Goal: Information Seeking & Learning: Understand process/instructions

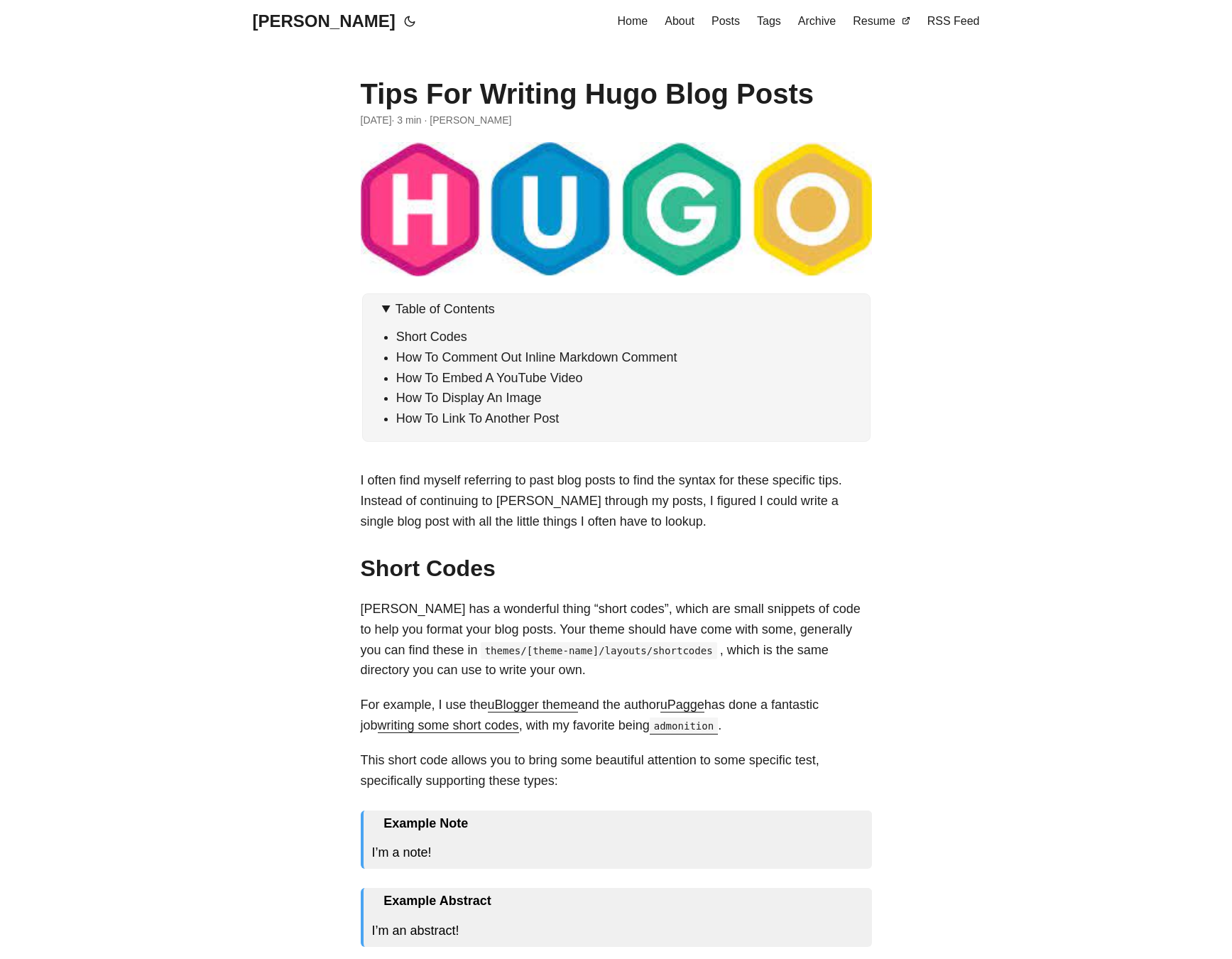
scroll to position [3344, 0]
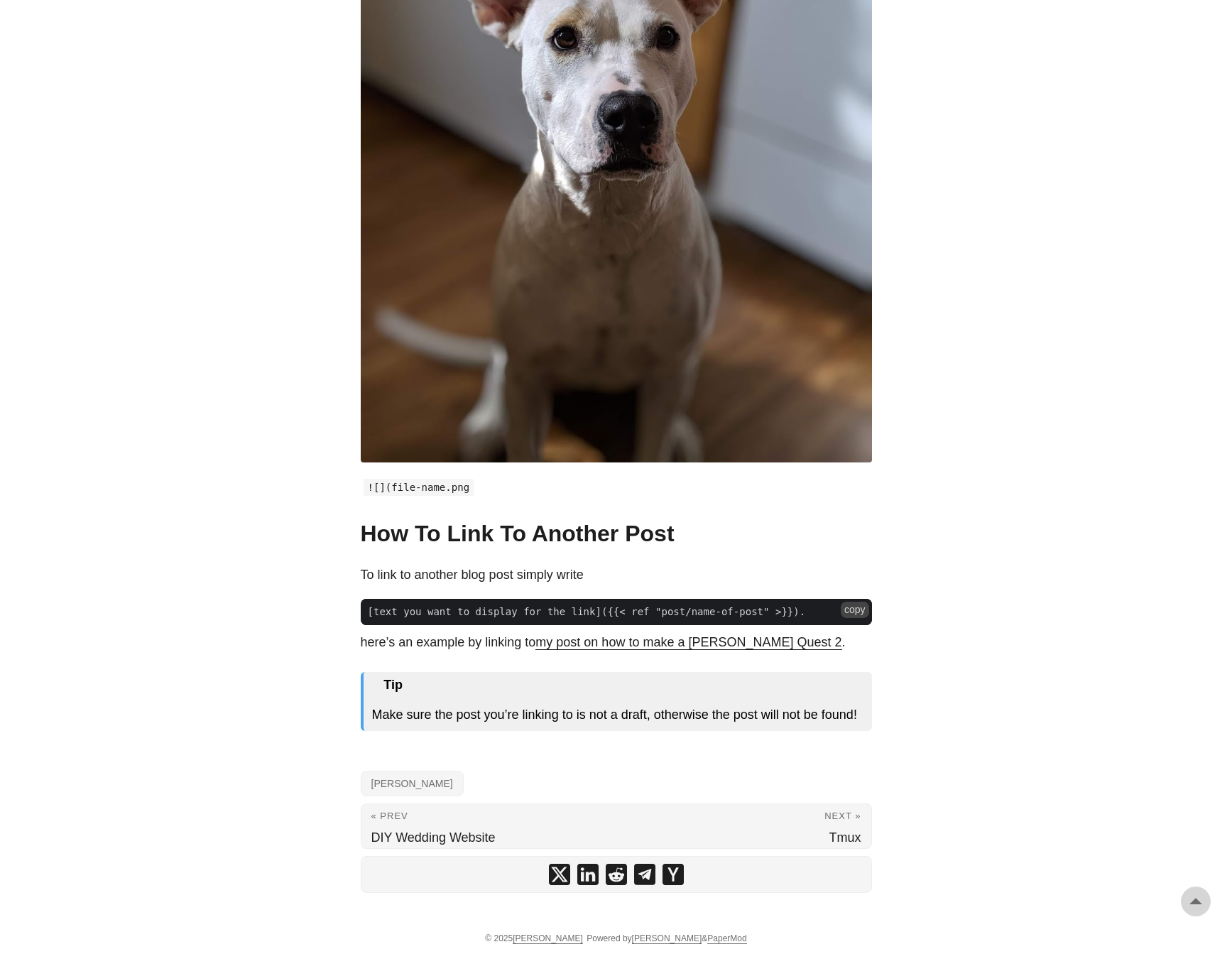
click at [638, 611] on span "[text you want to display for the link]({{< ref "post/name-of-post" >}})." at bounding box center [587, 612] width 452 height 14
copy div "[text you want to display for the link]({{< ref "post/name-of-post" >}}). copy"
